Goal: Information Seeking & Learning: Learn about a topic

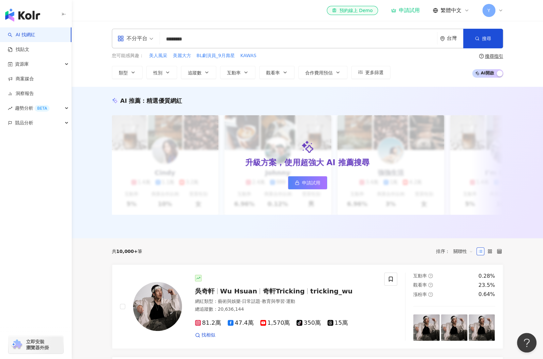
type input "*******"
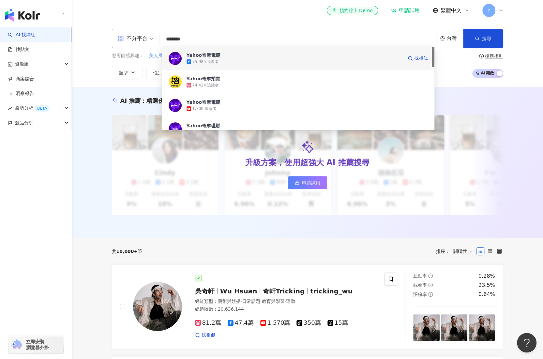
click at [239, 56] on span "Yahoo奇摩電競" at bounding box center [295, 55] width 216 height 7
